Goal: Information Seeking & Learning: Learn about a topic

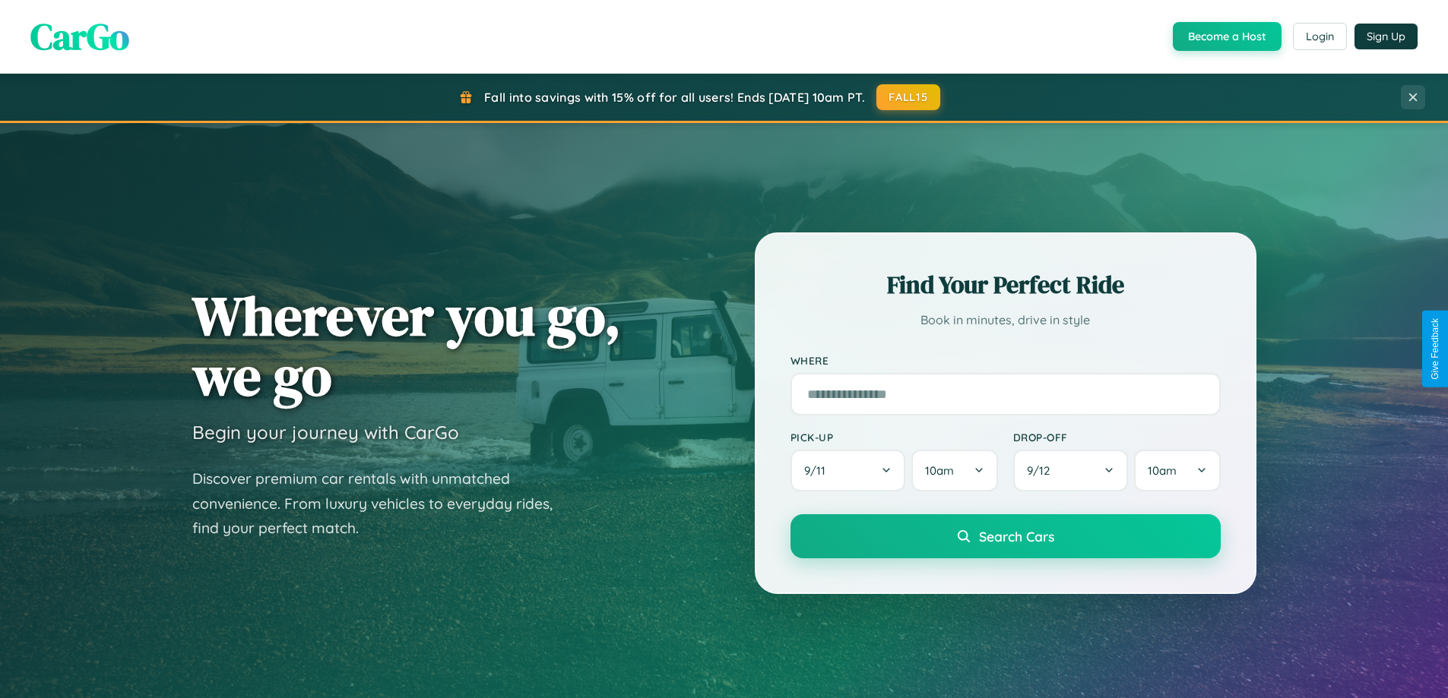
scroll to position [2924, 0]
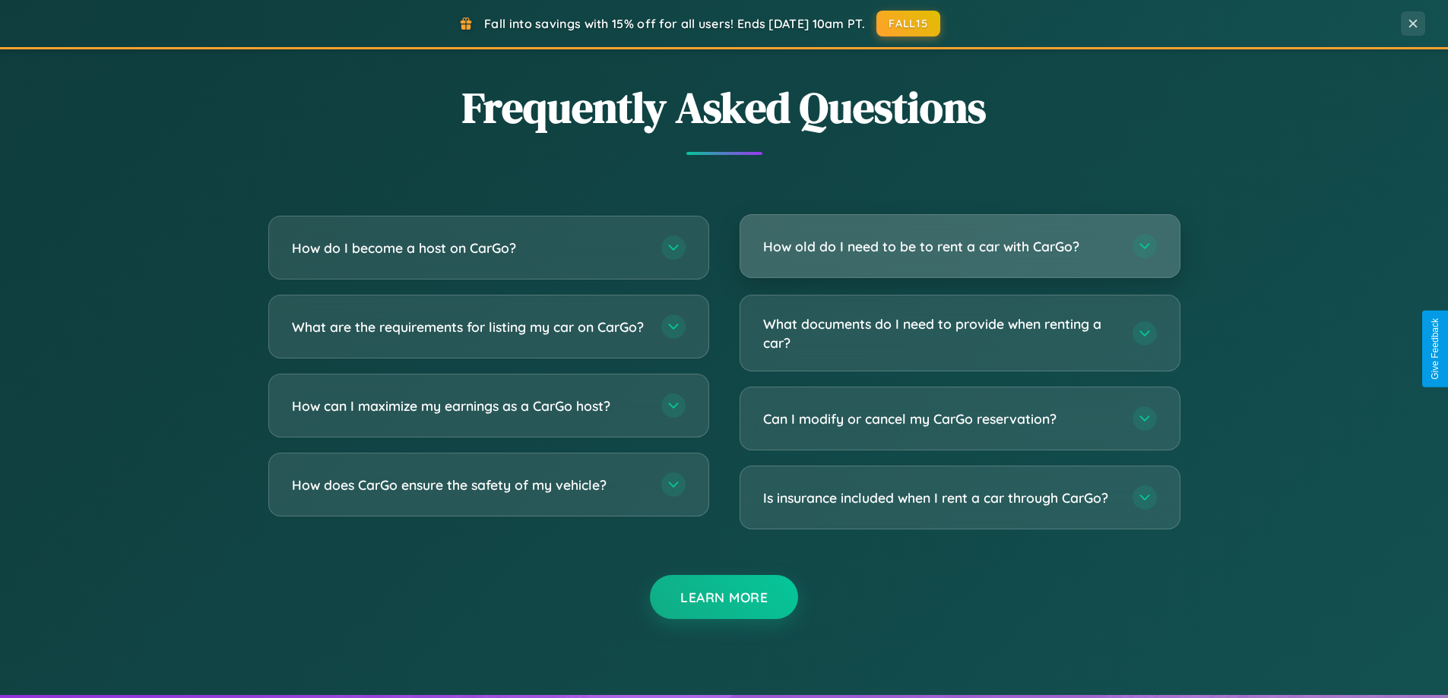
click at [959, 246] on h3 "How old do I need to be to rent a car with CarGo?" at bounding box center [940, 246] width 354 height 19
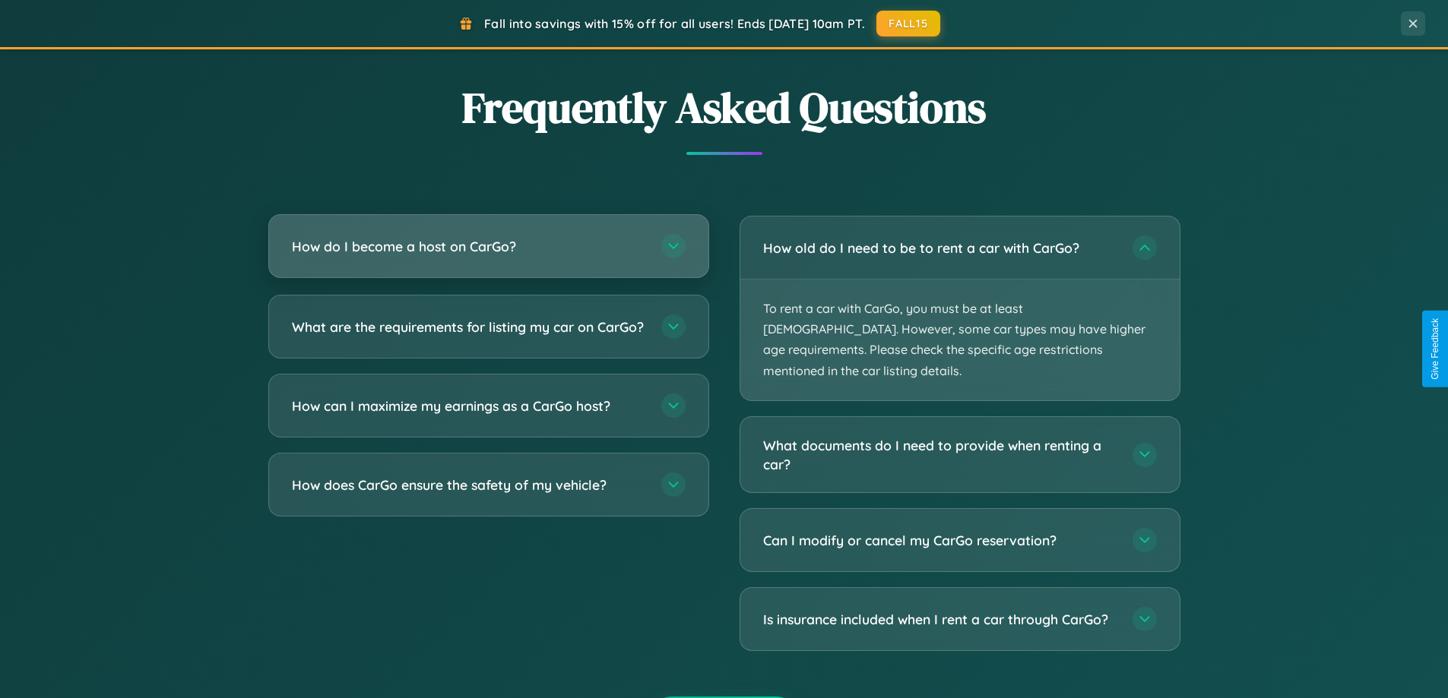
click at [488, 246] on h3 "How do I become a host on CarGo?" at bounding box center [469, 246] width 354 height 19
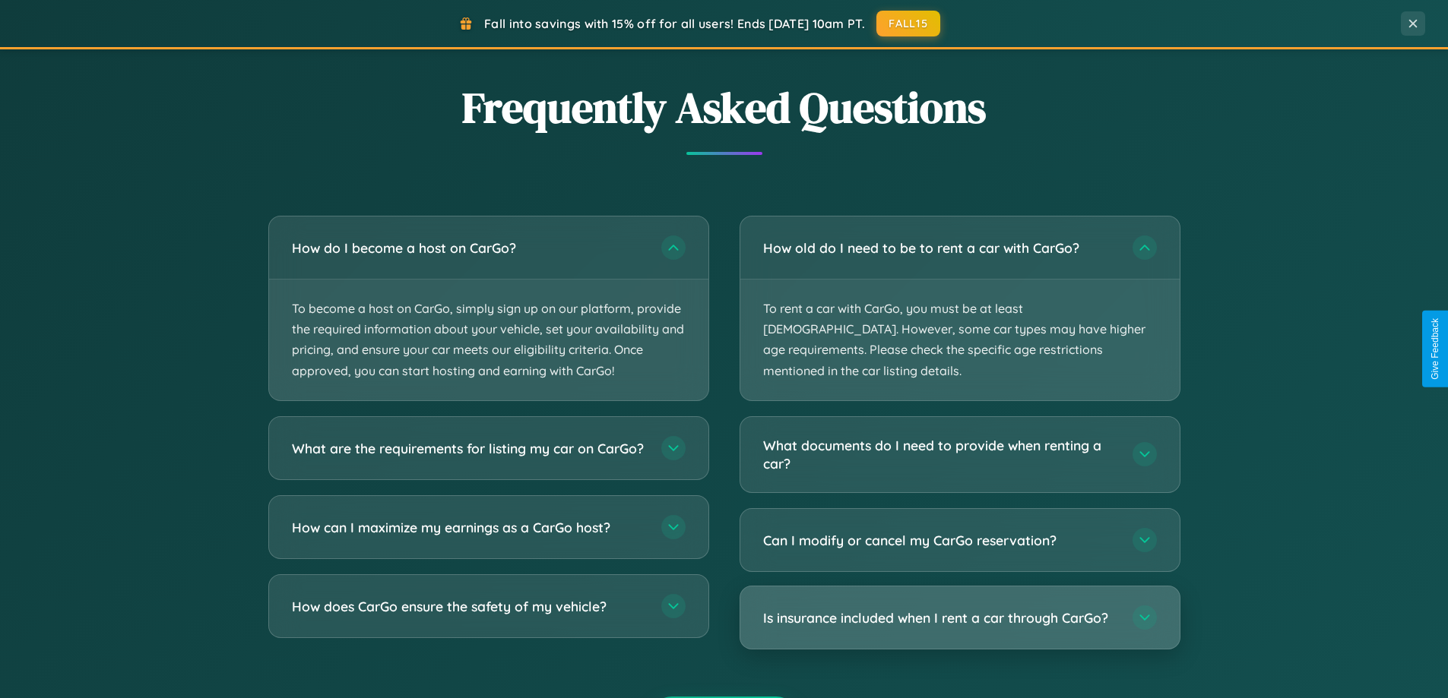
click at [959, 609] on h3 "Is insurance included when I rent a car through CarGo?" at bounding box center [940, 618] width 354 height 19
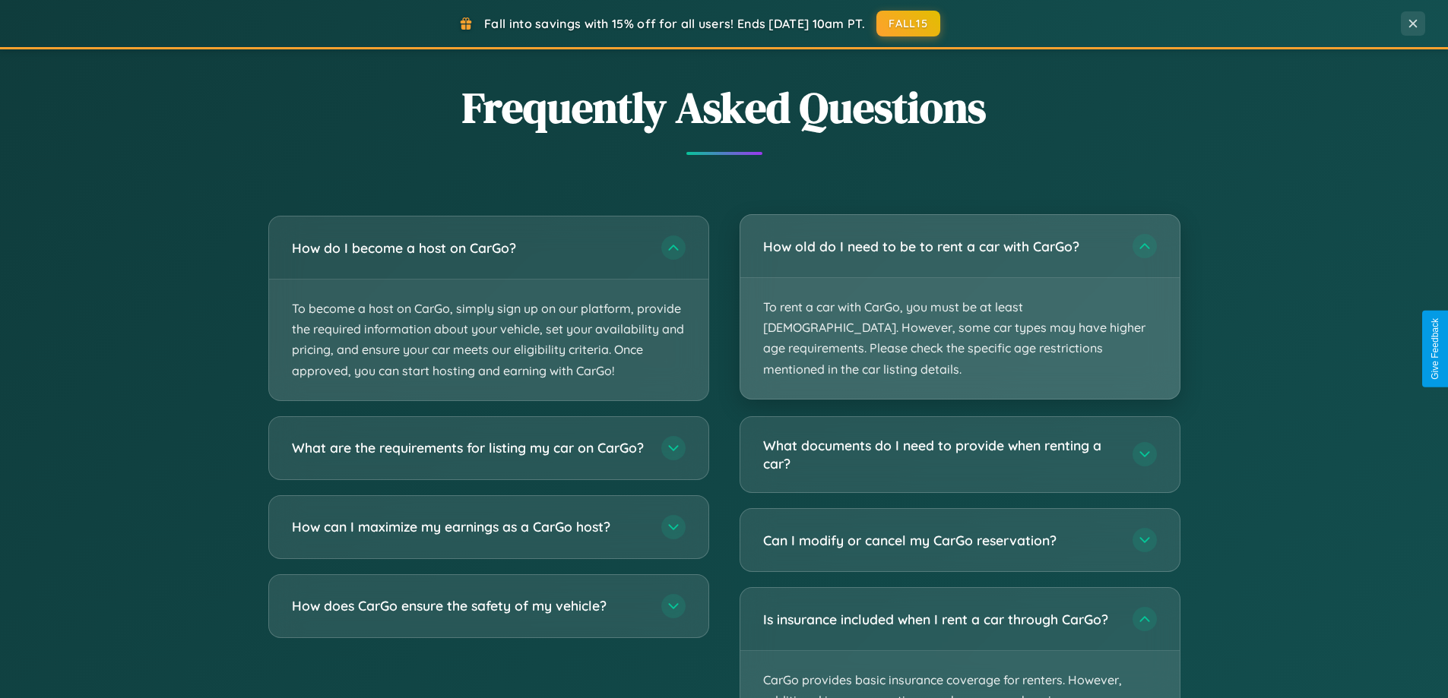
click at [959, 298] on p "To rent a car with CarGo, you must be at least [DEMOGRAPHIC_DATA]. However, som…" at bounding box center [959, 338] width 439 height 121
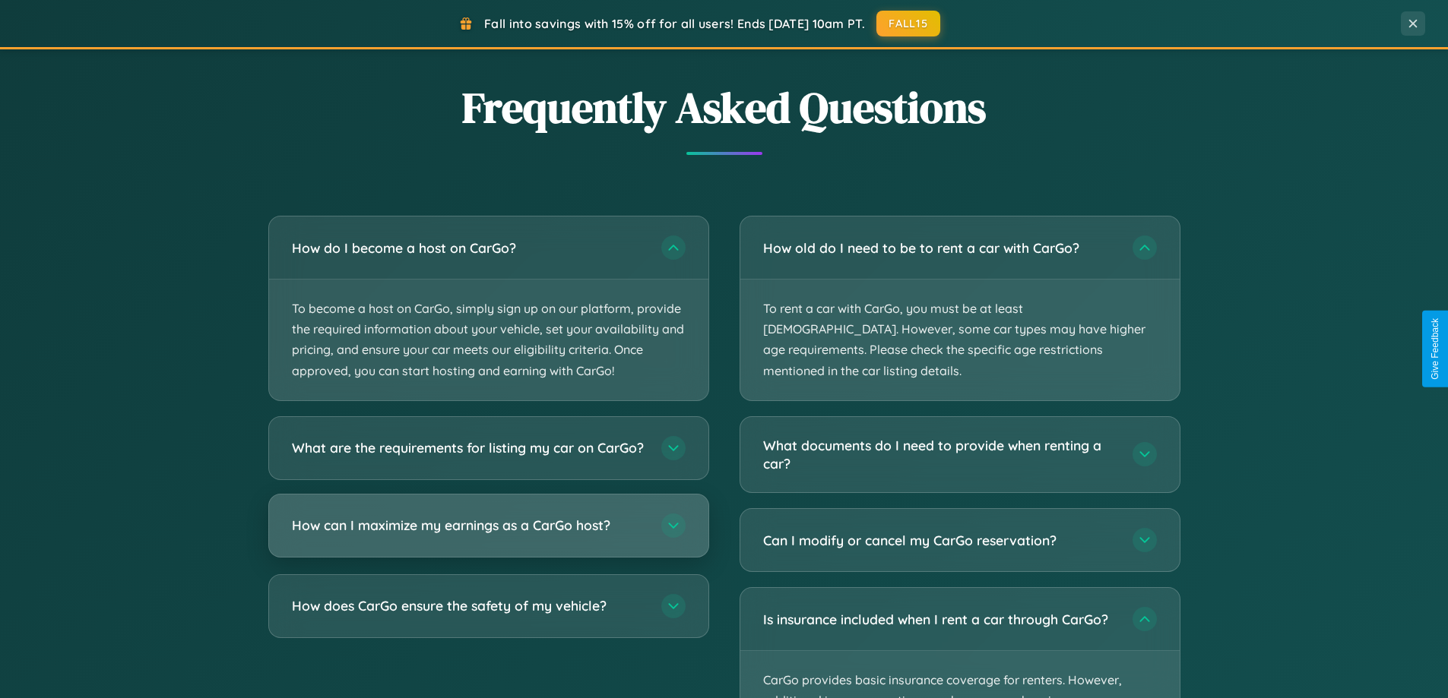
click at [488, 535] on h3 "How can I maximize my earnings as a CarGo host?" at bounding box center [469, 525] width 354 height 19
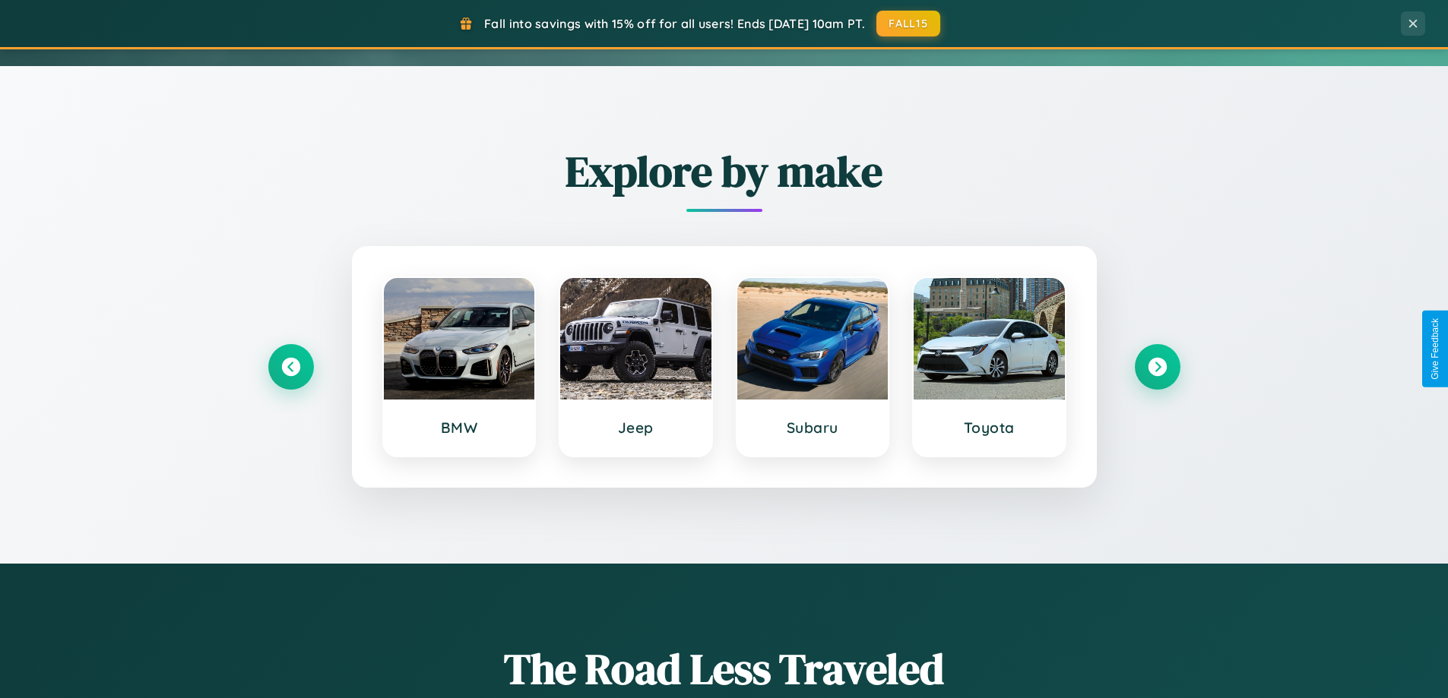
scroll to position [0, 0]
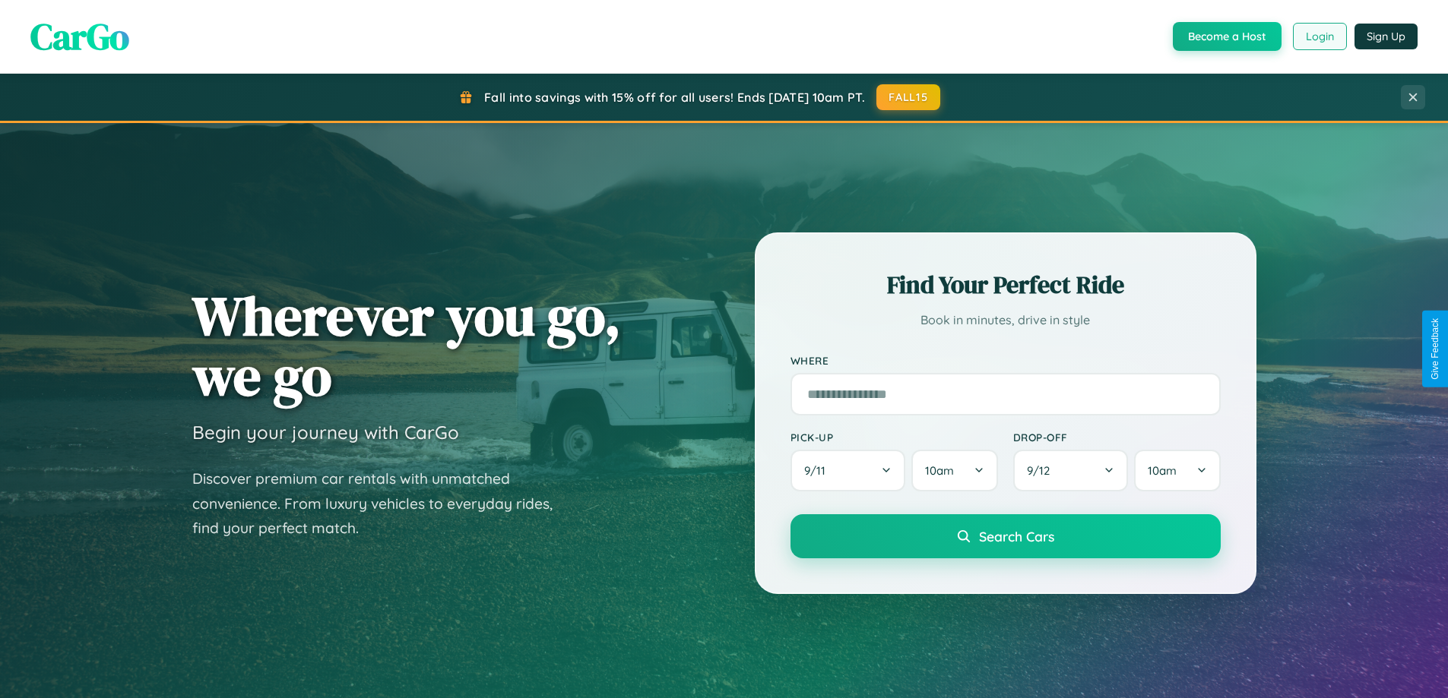
click at [1318, 36] on button "Login" at bounding box center [1320, 36] width 54 height 27
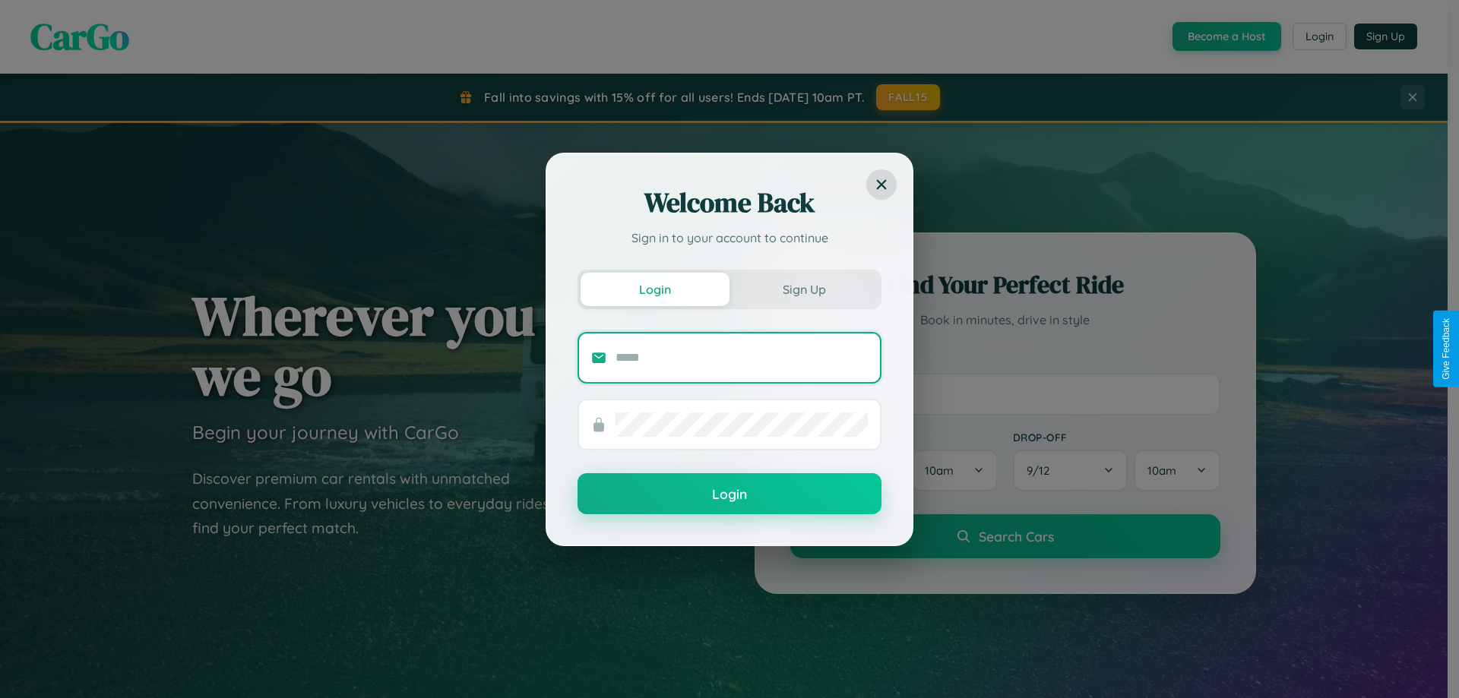
click at [742, 357] on input "text" at bounding box center [742, 358] width 252 height 24
type input "**********"
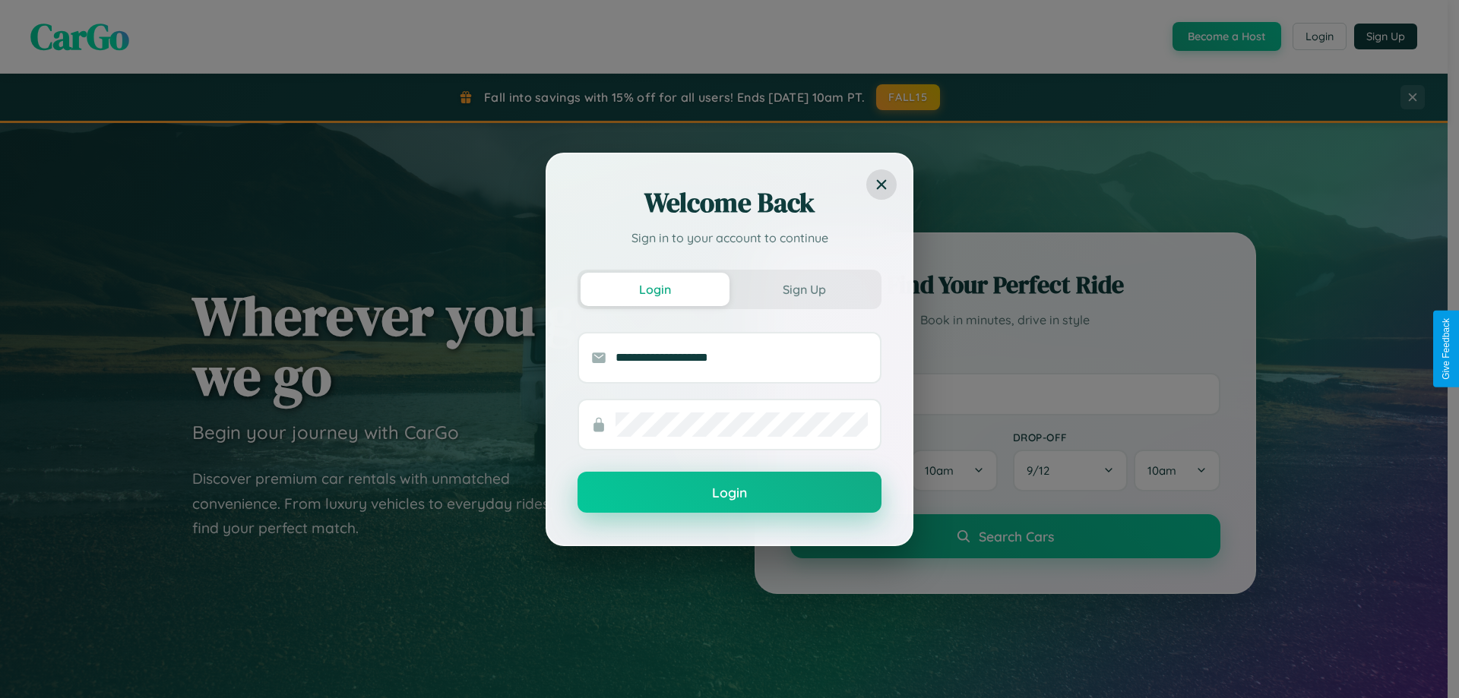
click at [730, 493] on button "Login" at bounding box center [730, 492] width 304 height 41
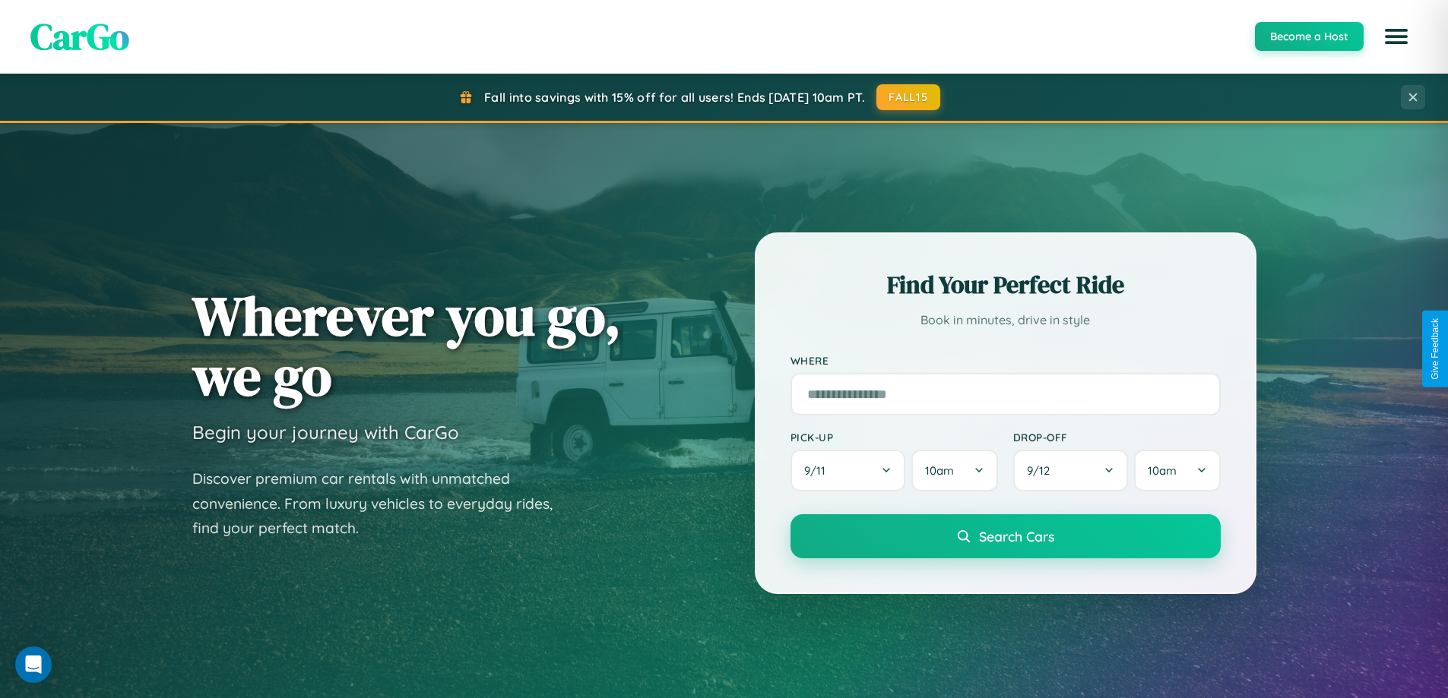
scroll to position [1338, 0]
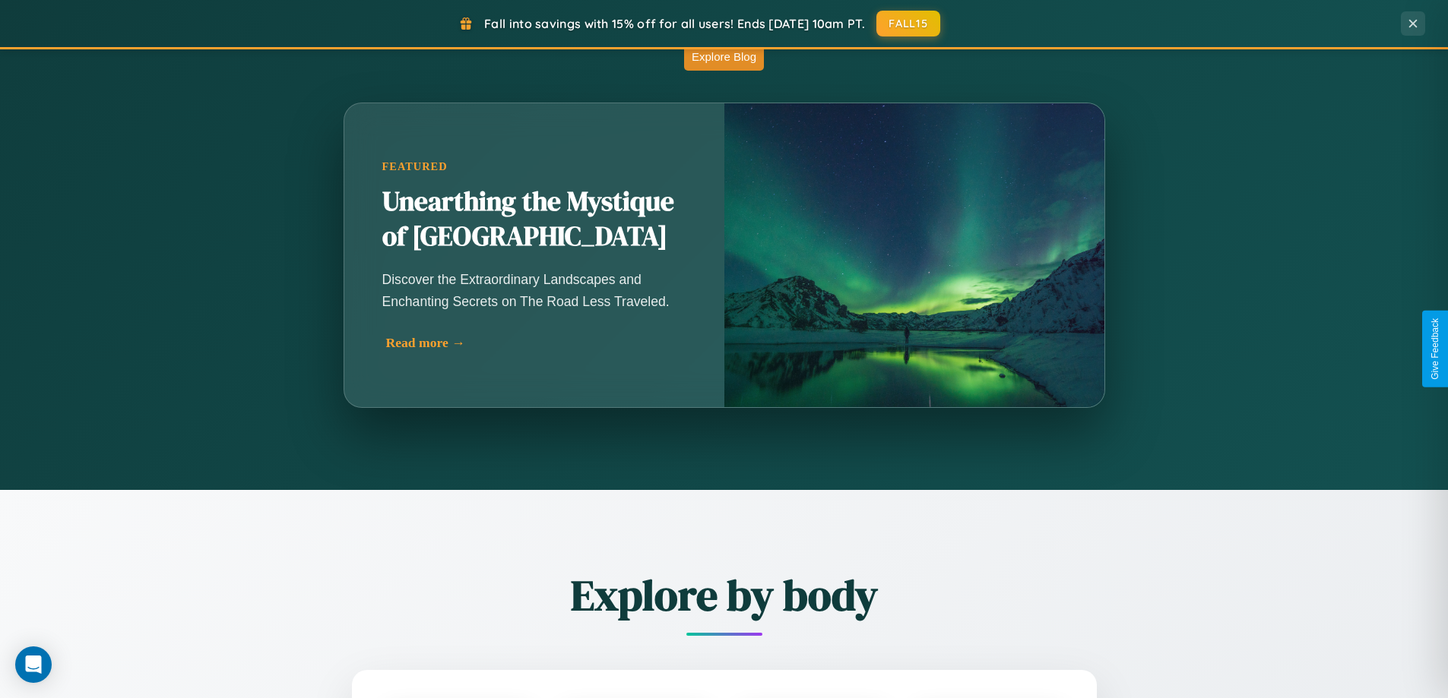
click at [533, 349] on div "Read more →" at bounding box center [538, 343] width 304 height 16
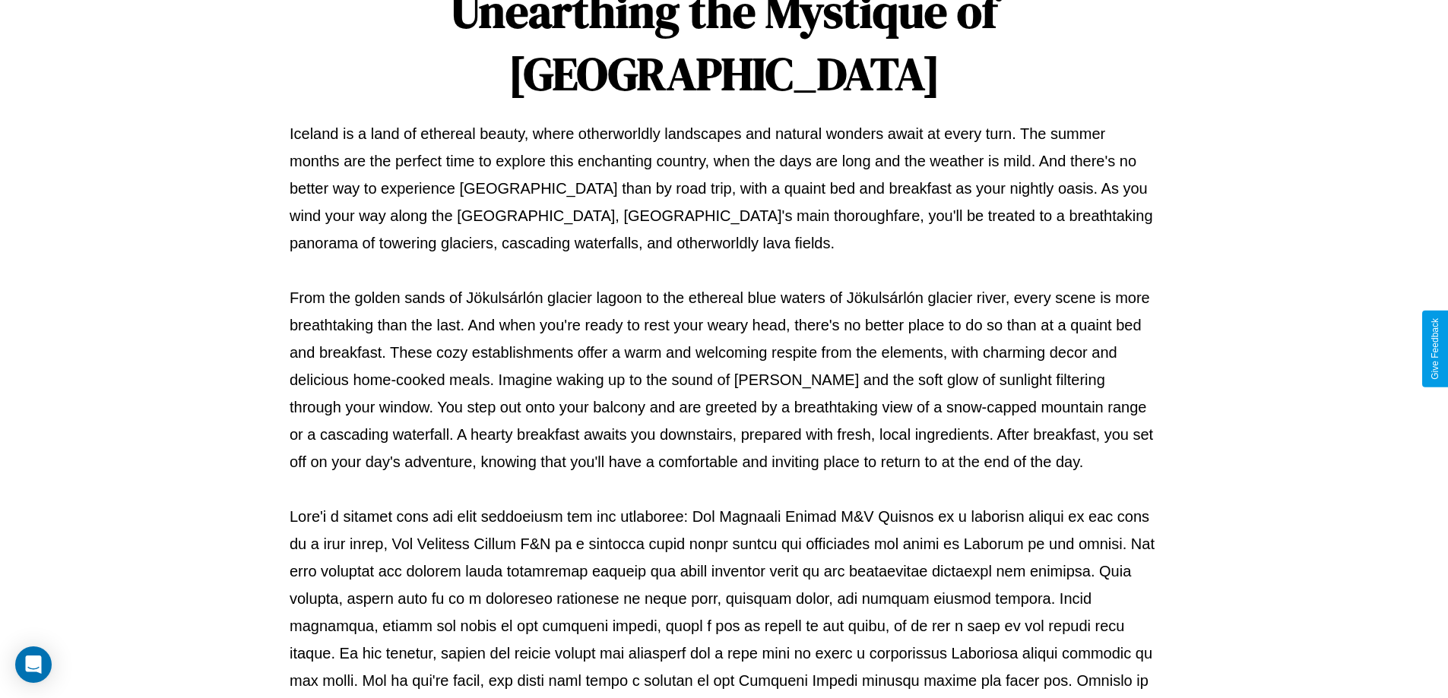
scroll to position [492, 0]
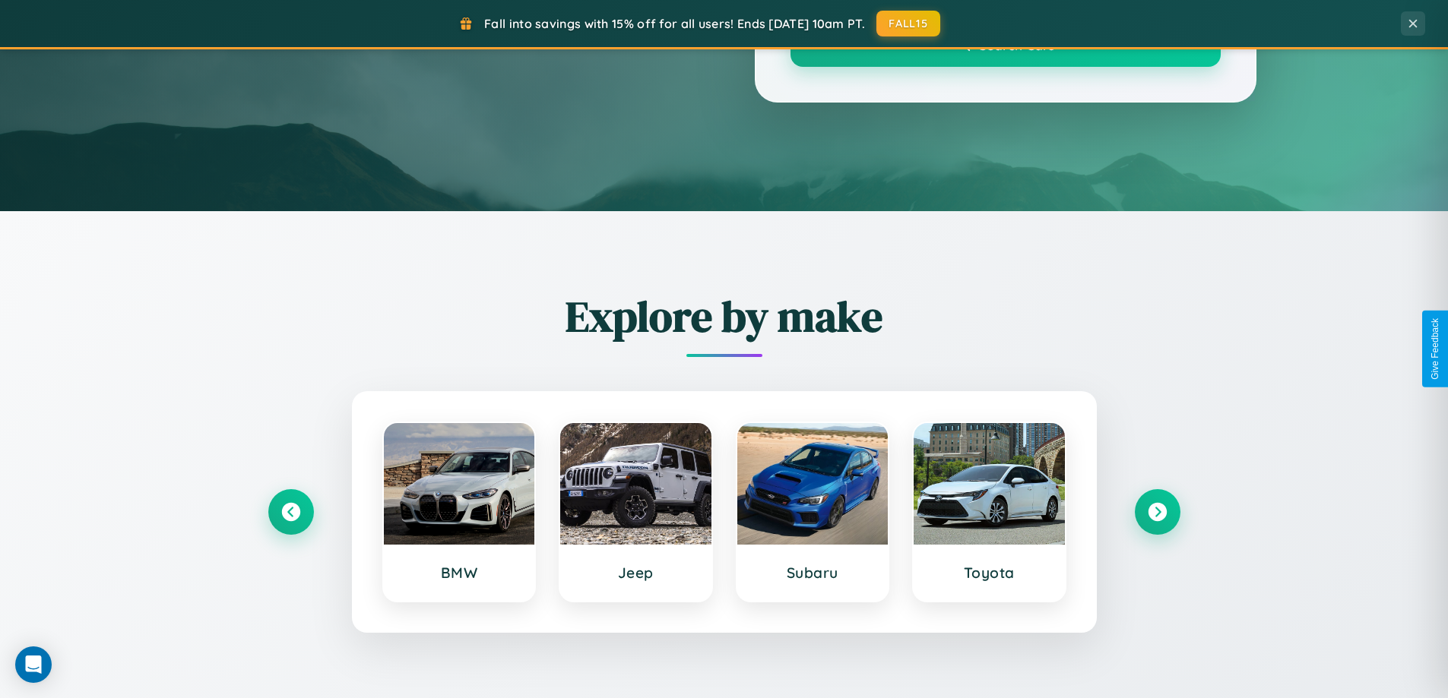
scroll to position [1338, 0]
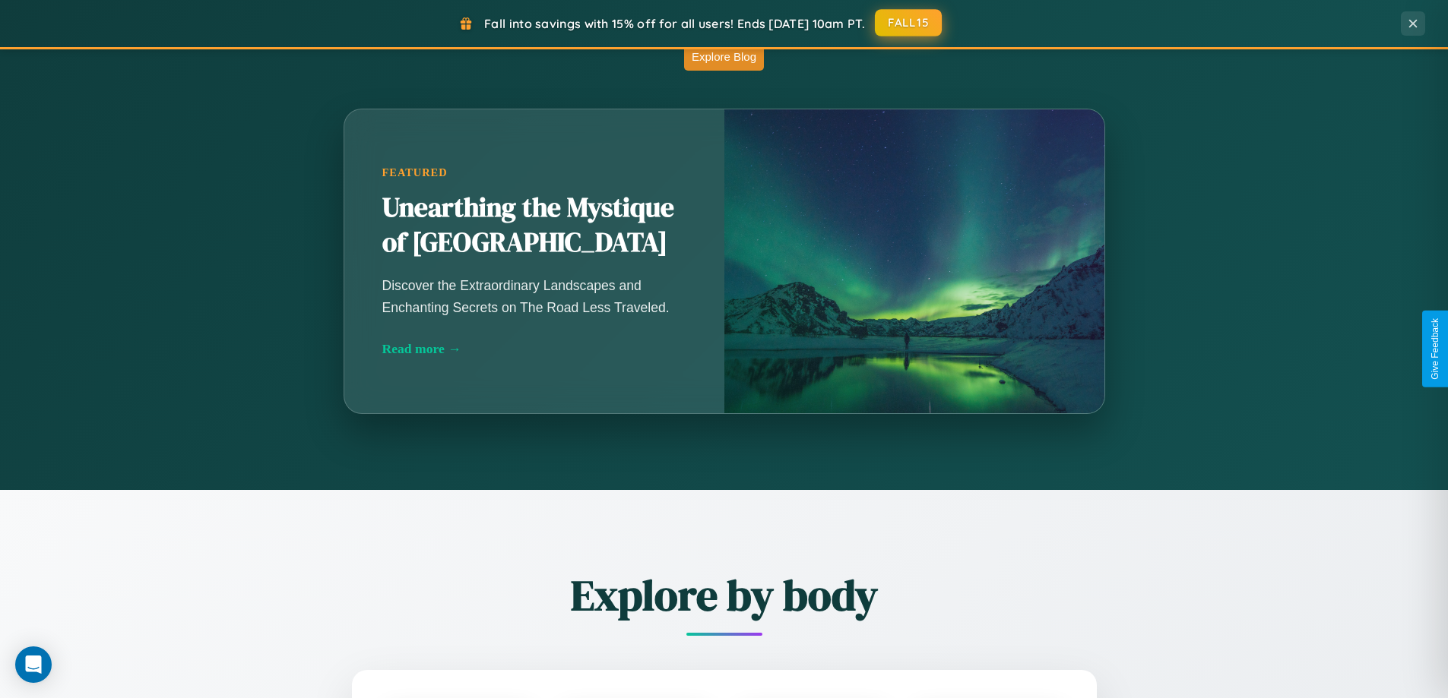
click at [909, 24] on button "FALL15" at bounding box center [908, 22] width 67 height 27
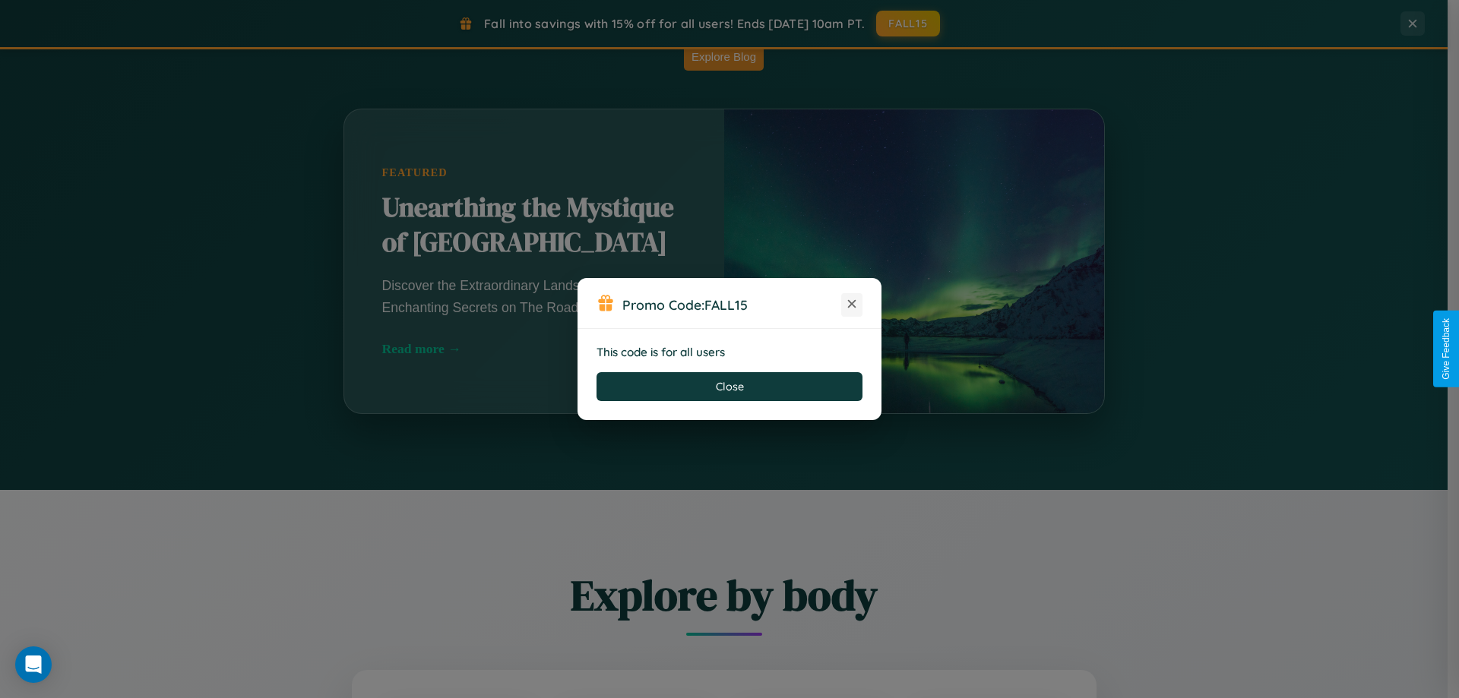
click at [852, 305] on icon at bounding box center [851, 303] width 15 height 15
